Goal: Information Seeking & Learning: Compare options

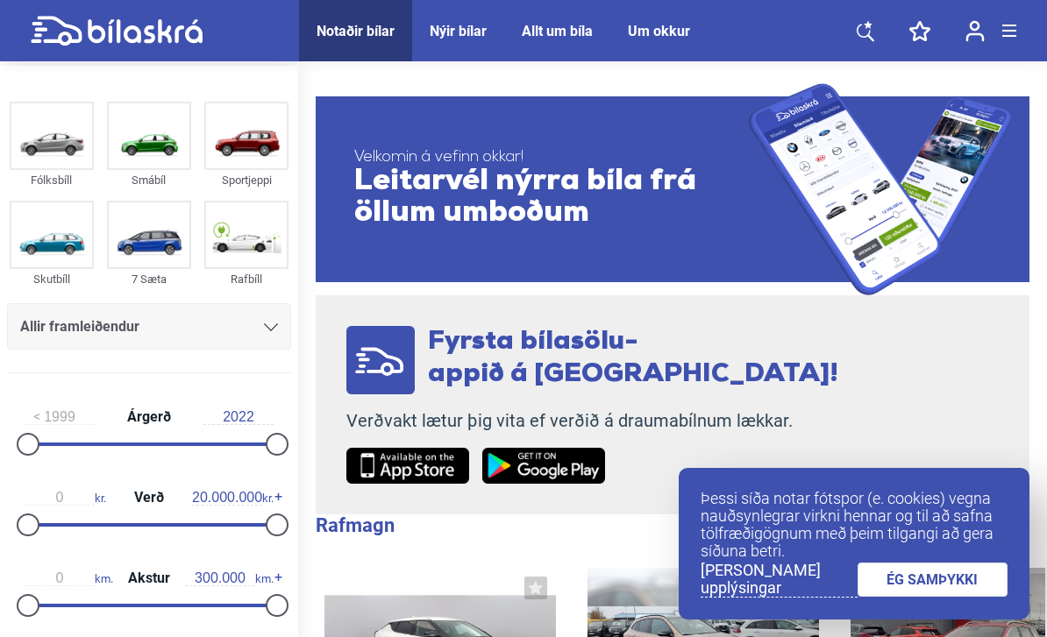
click at [151, 130] on img at bounding box center [149, 135] width 81 height 65
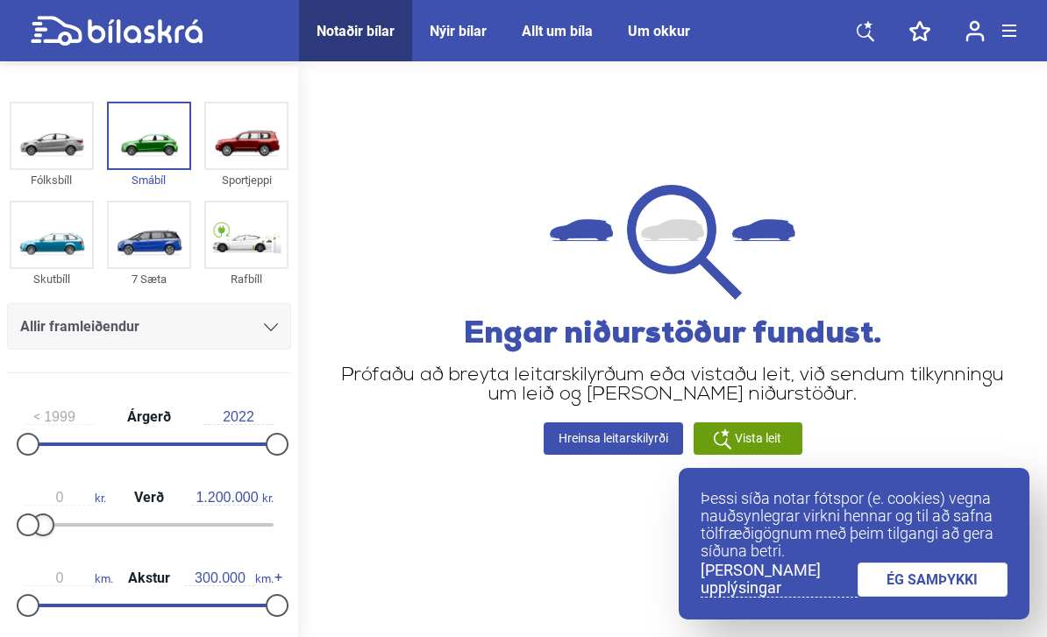
type input "1.100.000"
click at [924, 570] on link "ÉG SAMÞYKKI" at bounding box center [932, 580] width 151 height 34
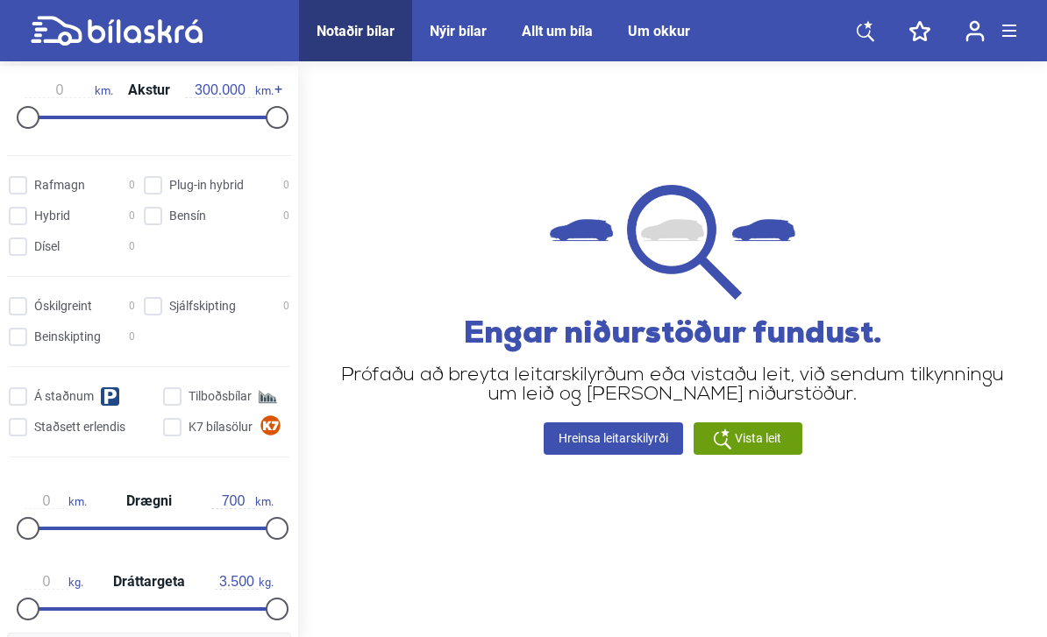
scroll to position [481, 0]
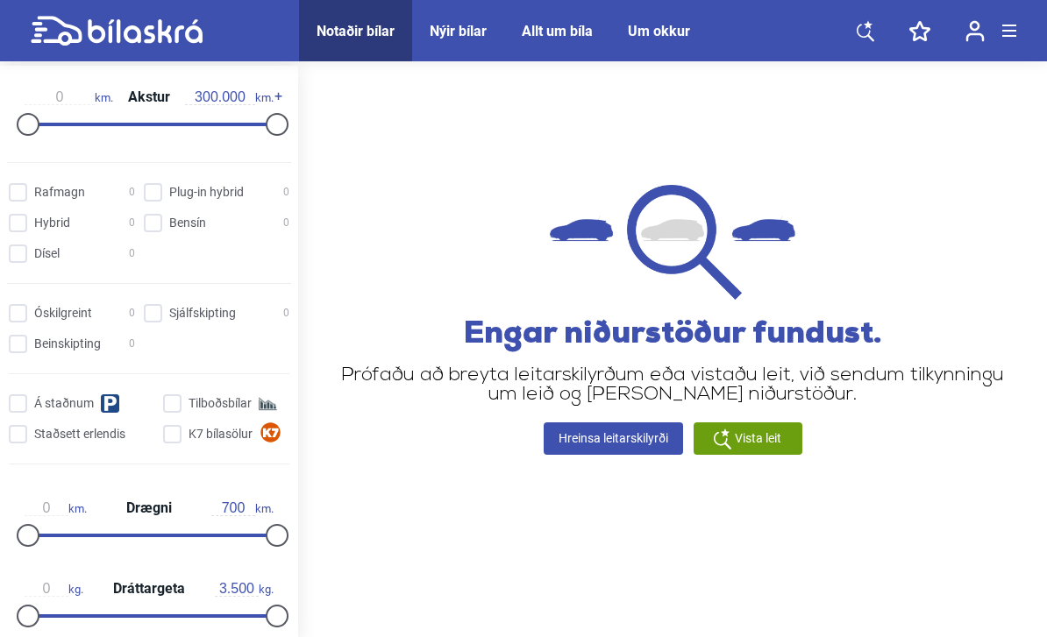
click at [157, 322] on input "Sjálfskipting 0" at bounding box center [219, 314] width 146 height 18
checkbox input "true"
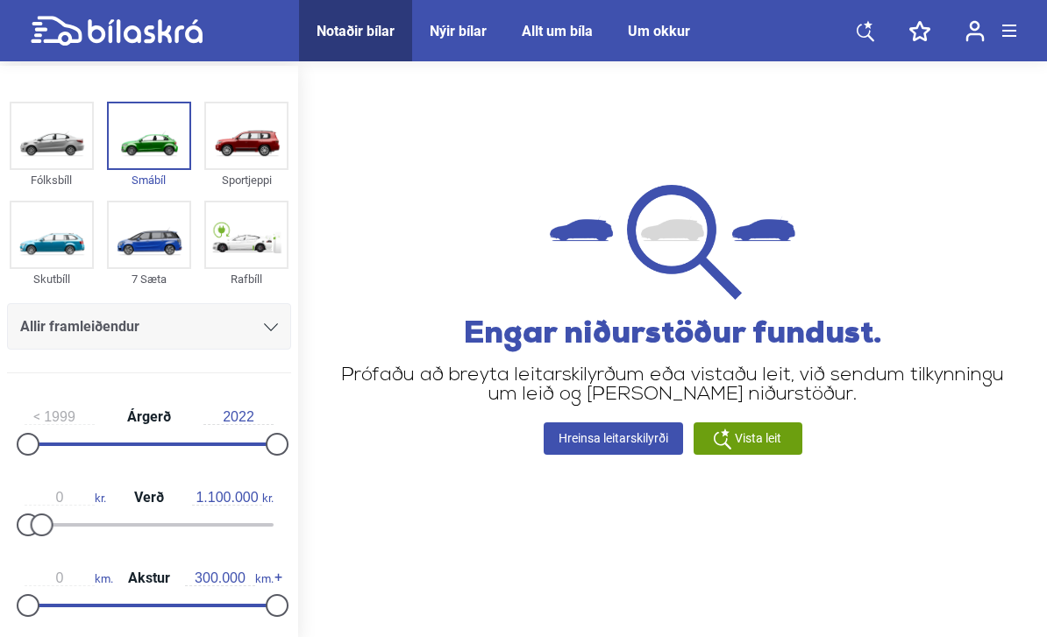
click at [35, 137] on img at bounding box center [51, 135] width 81 height 65
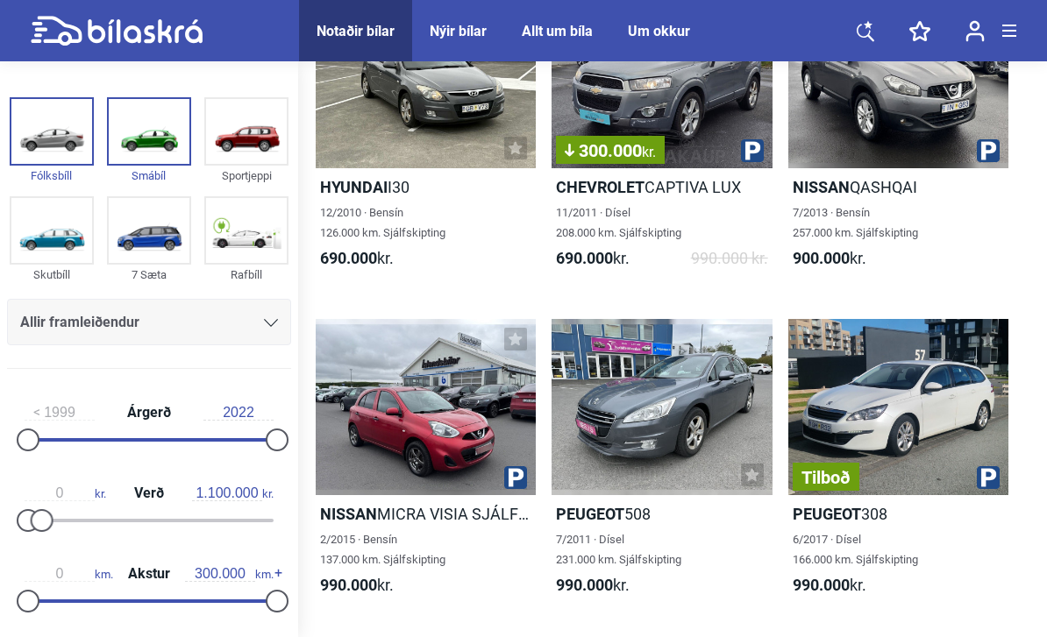
scroll to position [580, 0]
